Goal: Task Accomplishment & Management: Complete application form

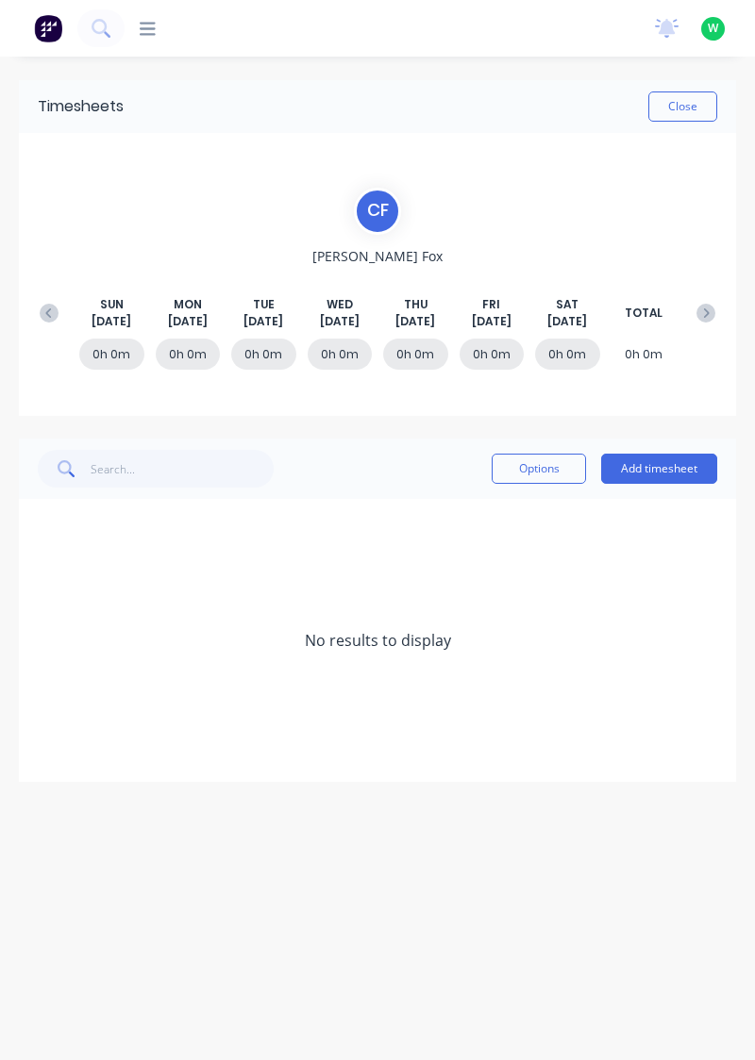
click at [662, 474] on button "Add timesheet" at bounding box center [659, 469] width 116 height 30
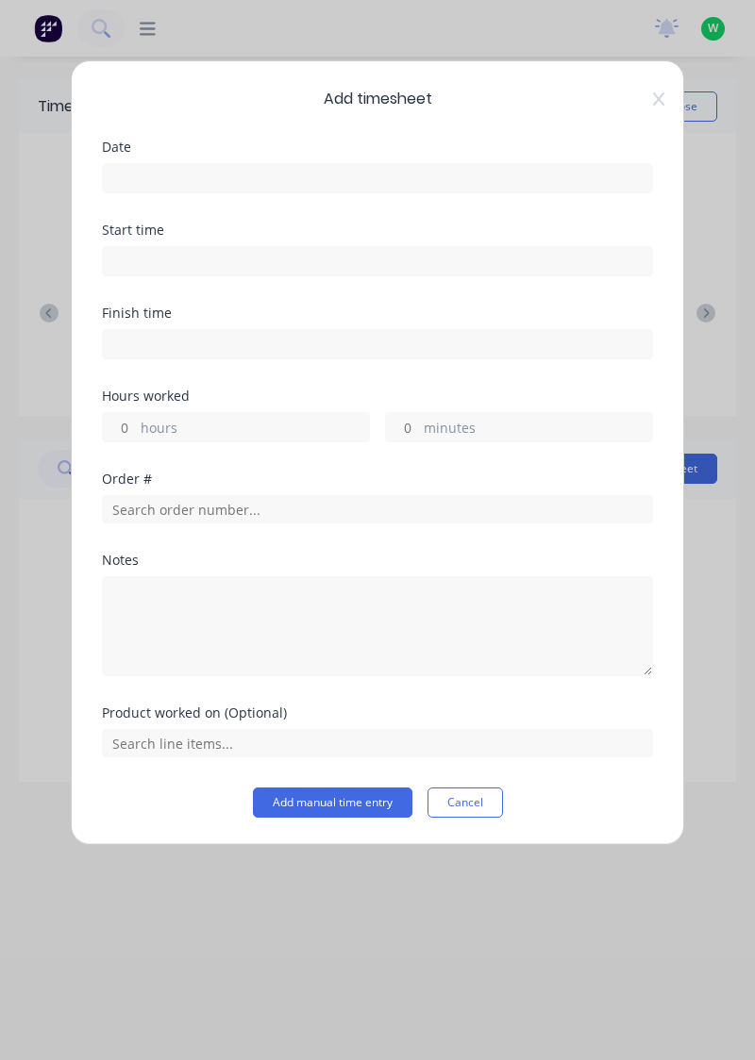
click at [306, 175] on input at bounding box center [377, 178] width 549 height 28
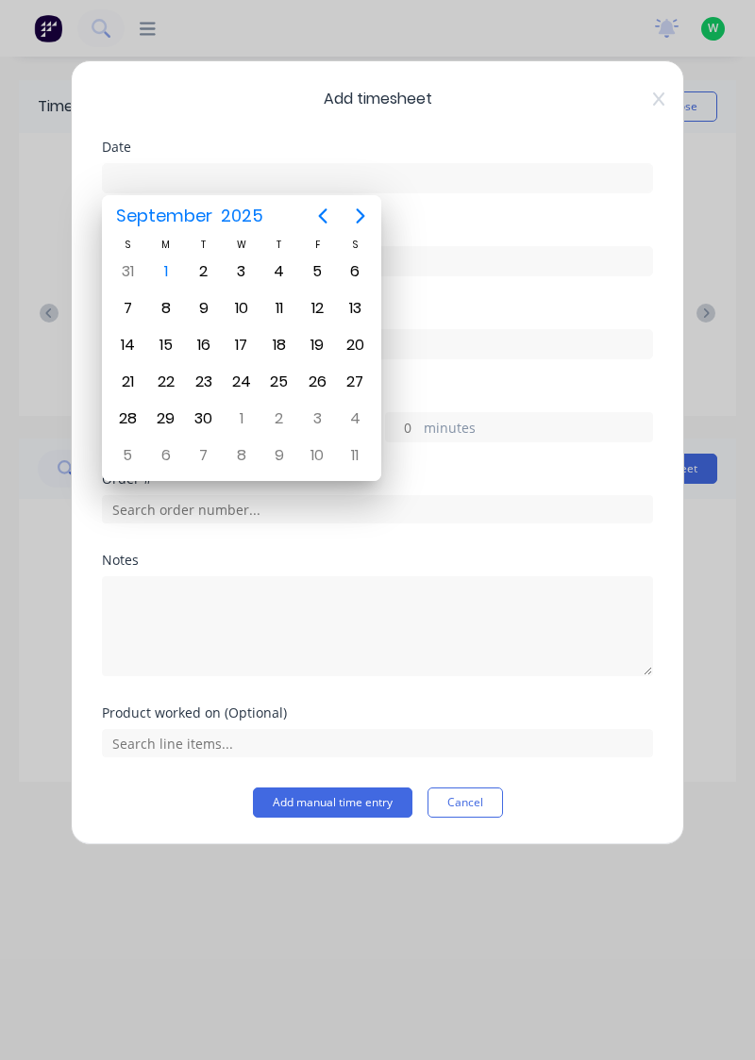
click at [166, 279] on div "1" at bounding box center [166, 272] width 28 height 28
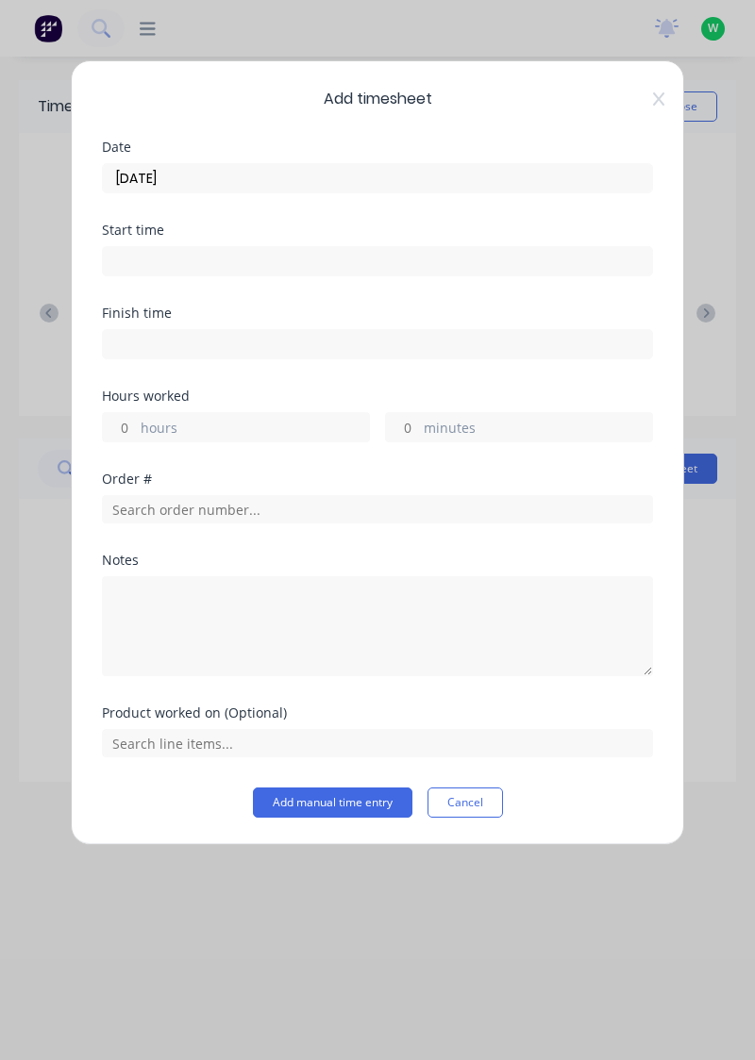
type input "[DATE]"
click at [181, 434] on label "hours" at bounding box center [255, 430] width 228 height 24
click at [136, 434] on input "hours" at bounding box center [119, 427] width 33 height 28
type input "4"
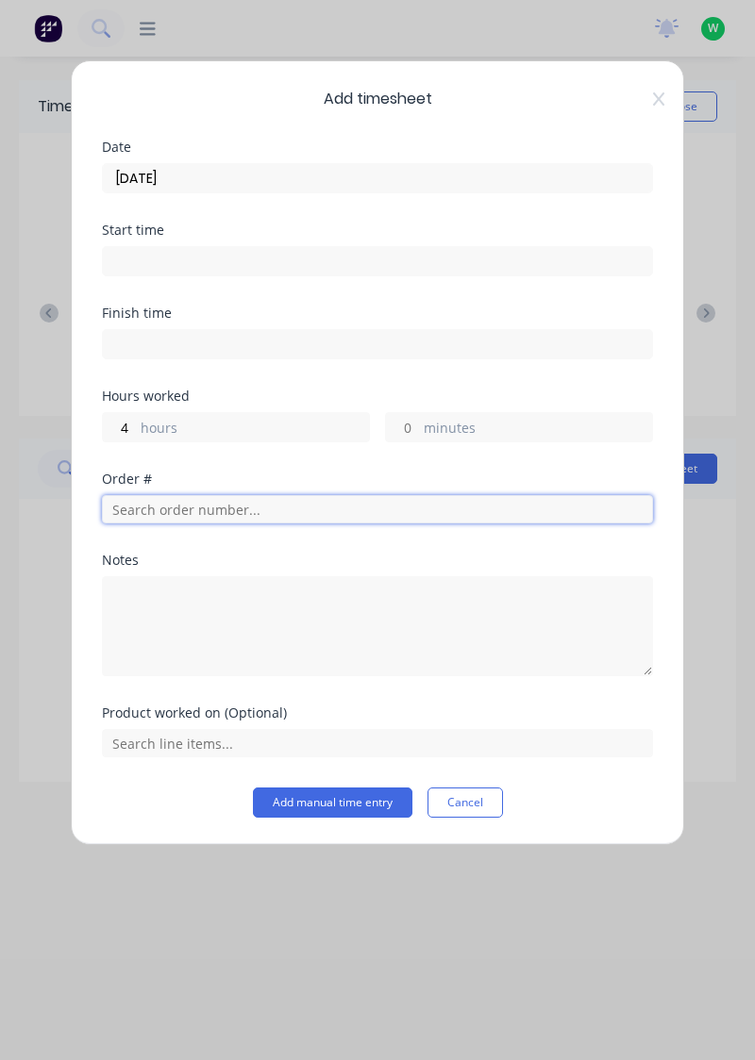
click at [206, 510] on input "text" at bounding box center [377, 509] width 551 height 28
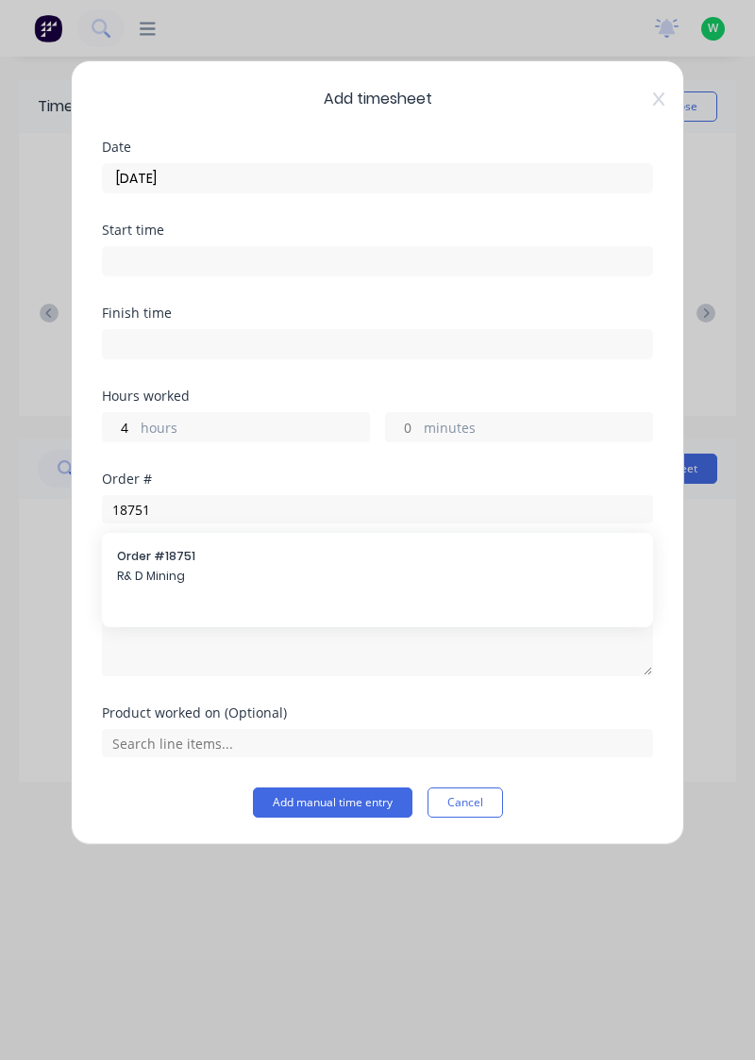
click at [155, 572] on div at bounding box center [377, 624] width 551 height 105
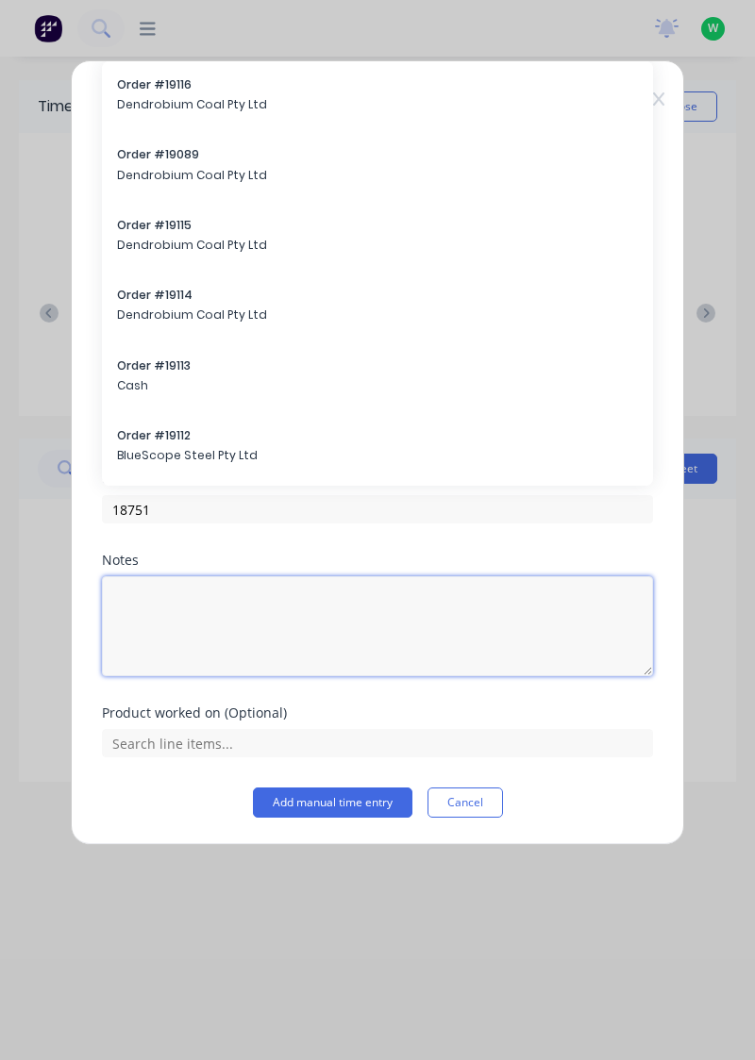
click at [164, 576] on textarea at bounding box center [377, 626] width 551 height 100
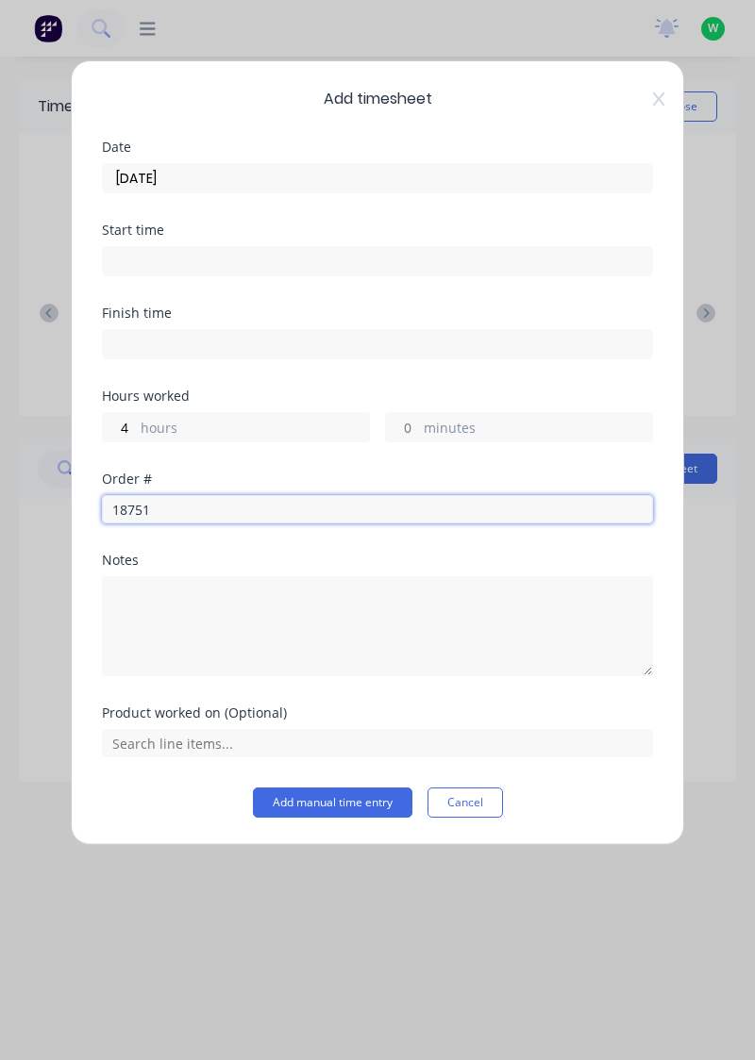
click at [175, 513] on input "18751" at bounding box center [377, 509] width 551 height 28
click at [198, 515] on input "18751" at bounding box center [377, 509] width 551 height 28
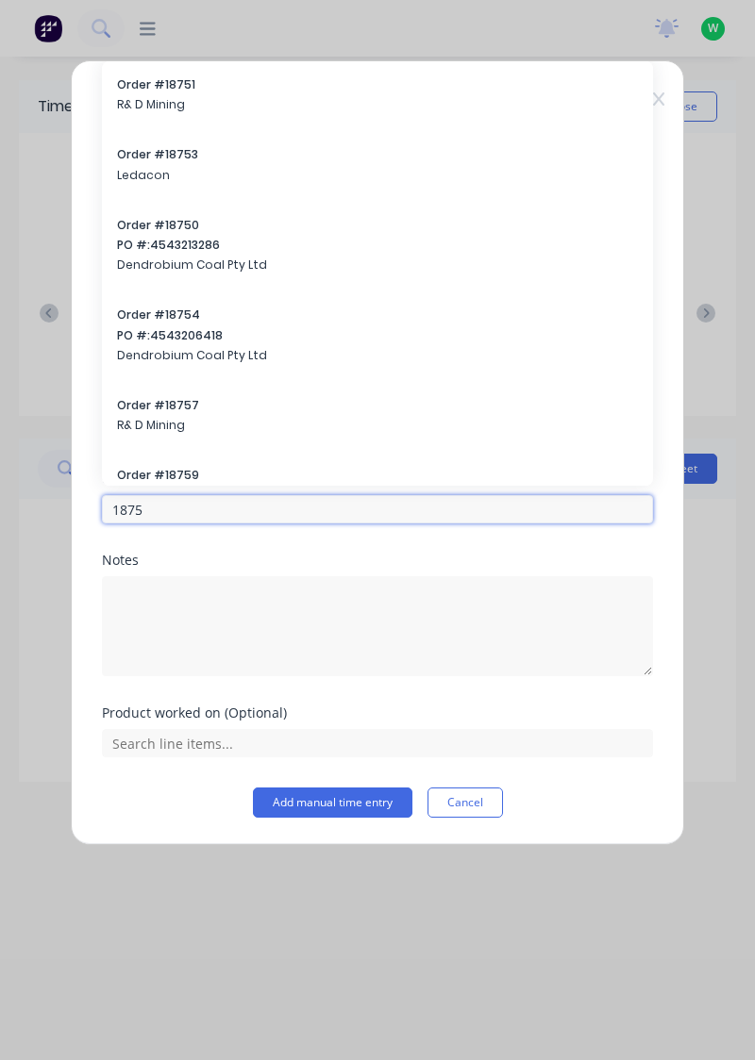
type input "18751"
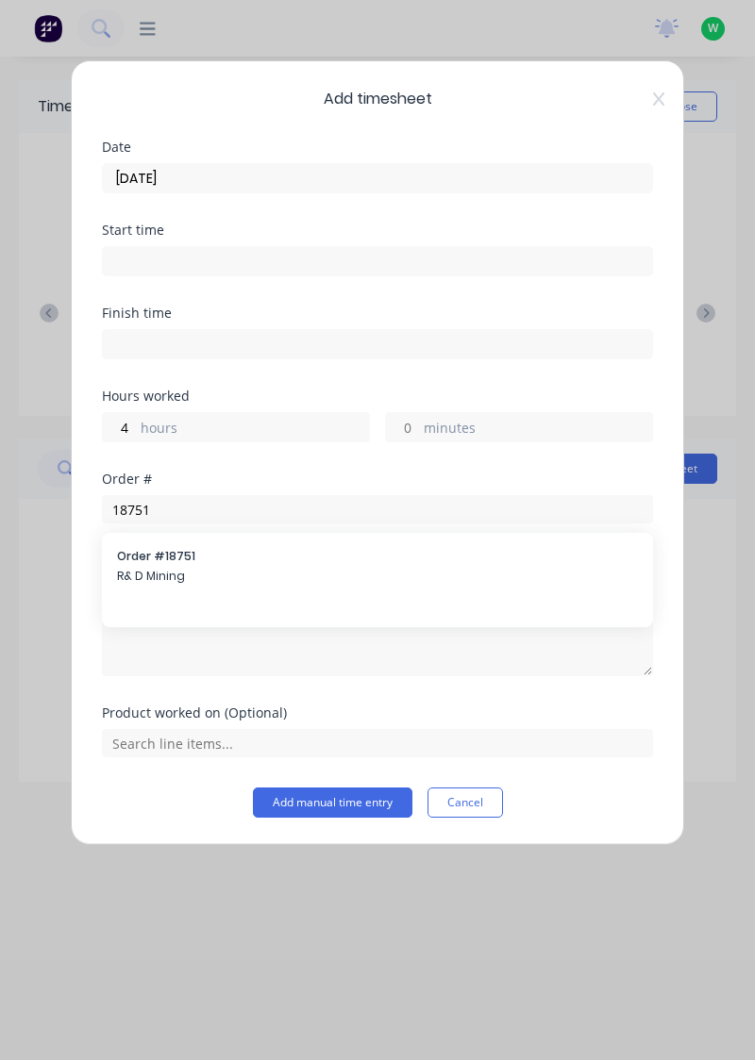
click at [153, 568] on span "R& D Mining" at bounding box center [377, 576] width 521 height 17
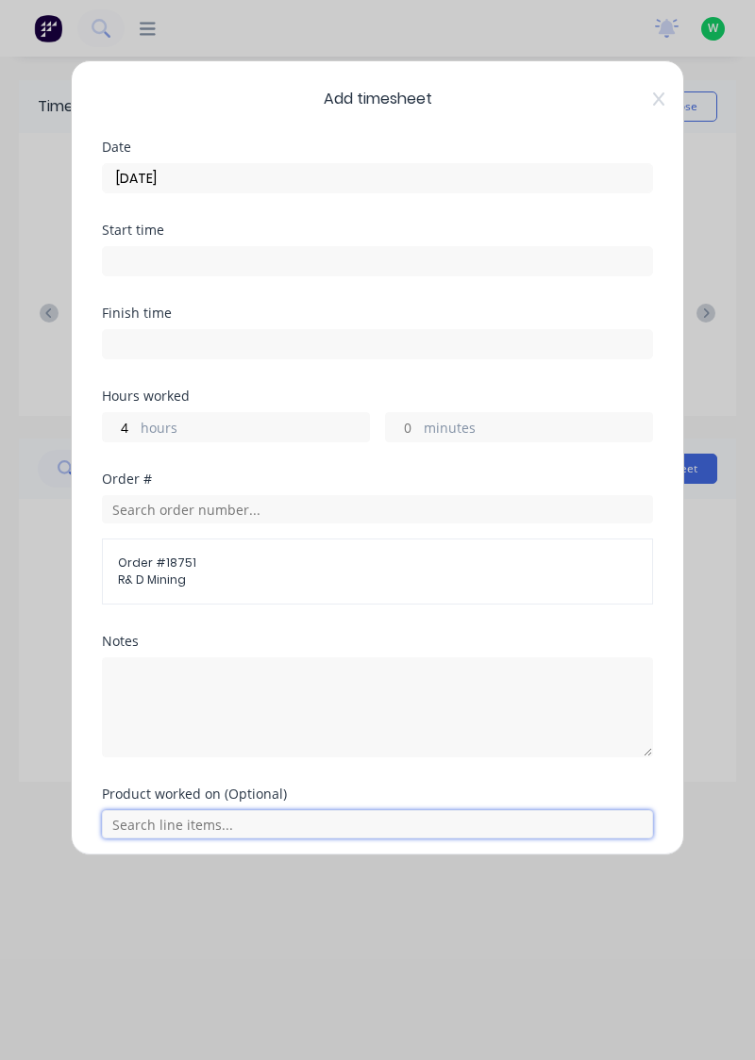
click at [230, 826] on input "text" at bounding box center [377, 824] width 551 height 28
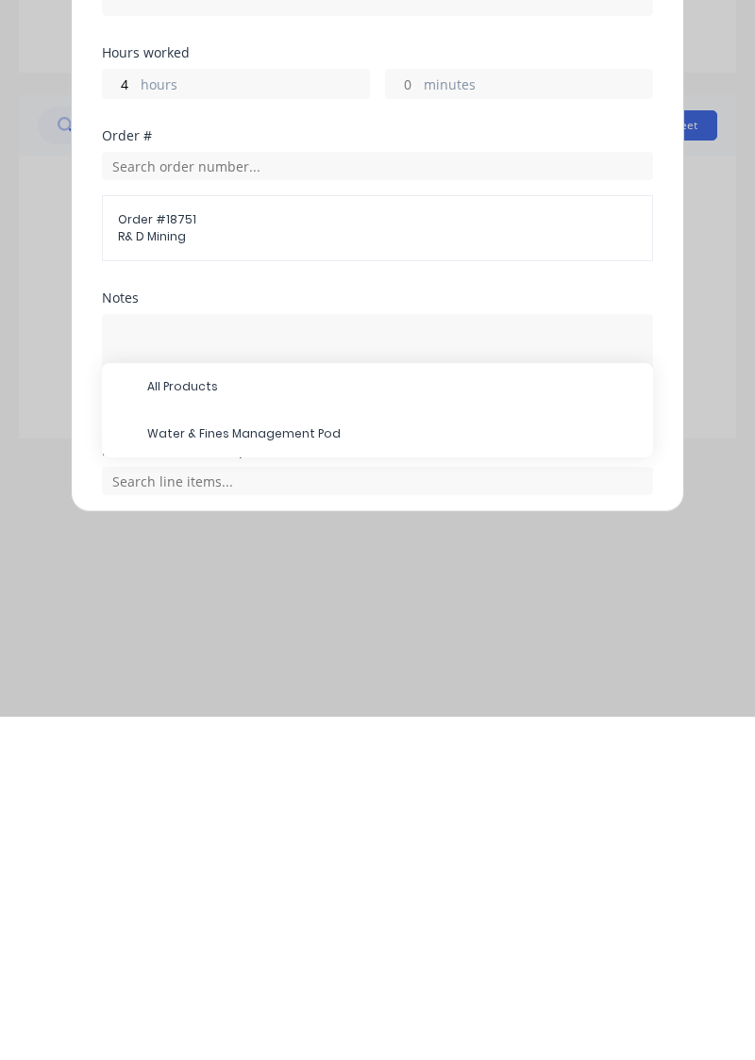
click at [262, 778] on span "Water & Fines Management Pod" at bounding box center [392, 777] width 491 height 17
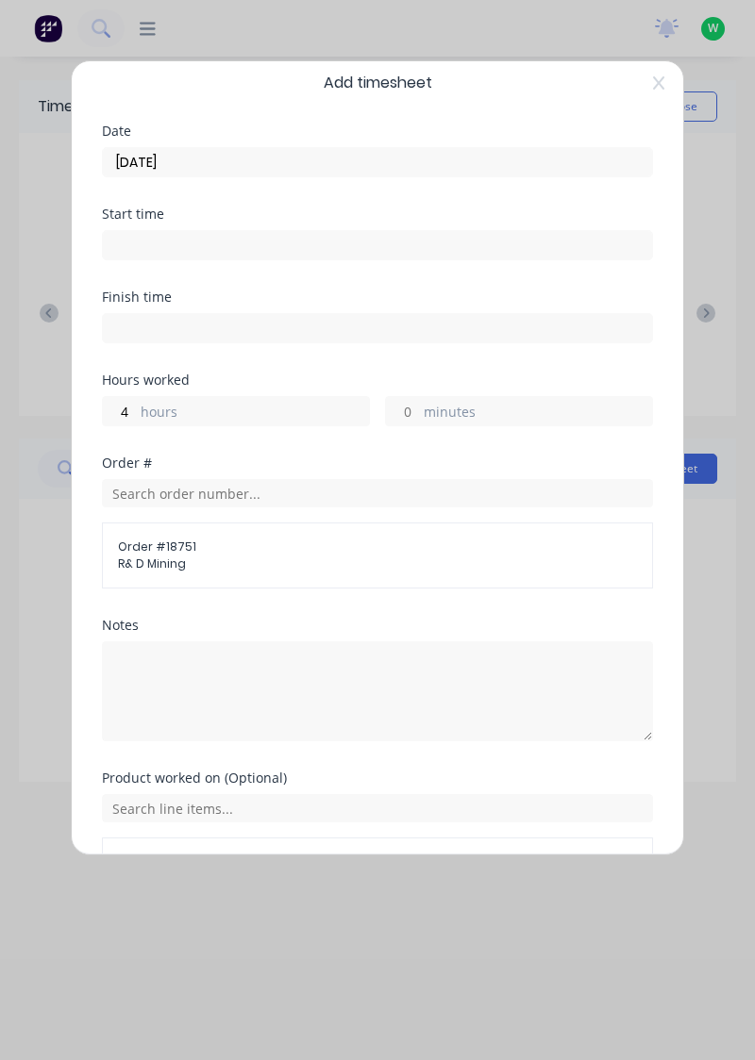
scroll to position [70, 0]
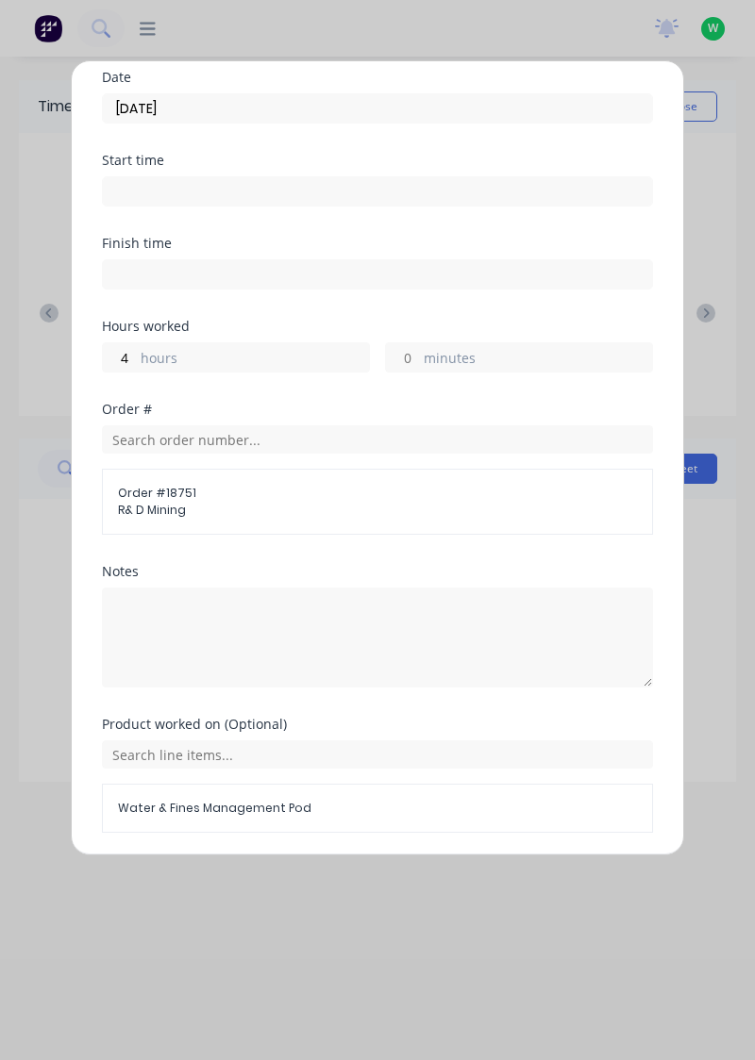
click at [326, 879] on button "Add manual time entry" at bounding box center [332, 878] width 159 height 30
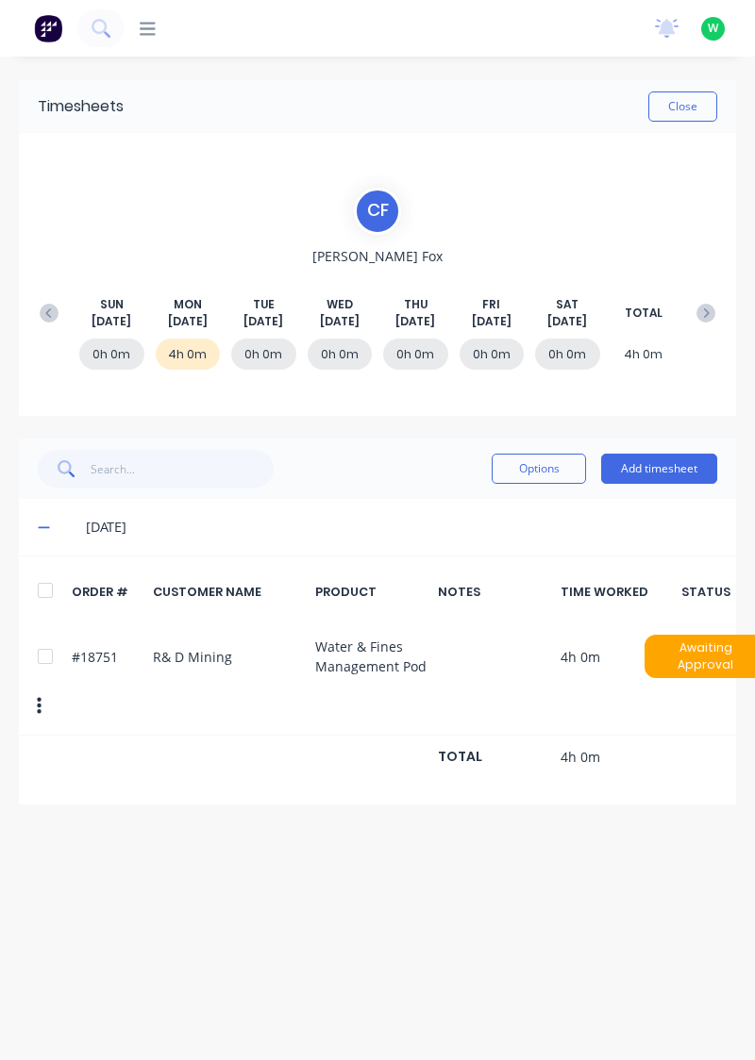
click at [349, 967] on div "Timesheets Close C F [PERSON_NAME] [DATE] [DATE] [DATE] [DATE] [DATE] [DATE] [D…" at bounding box center [377, 540] width 755 height 966
